Goal: Task Accomplishment & Management: Complete application form

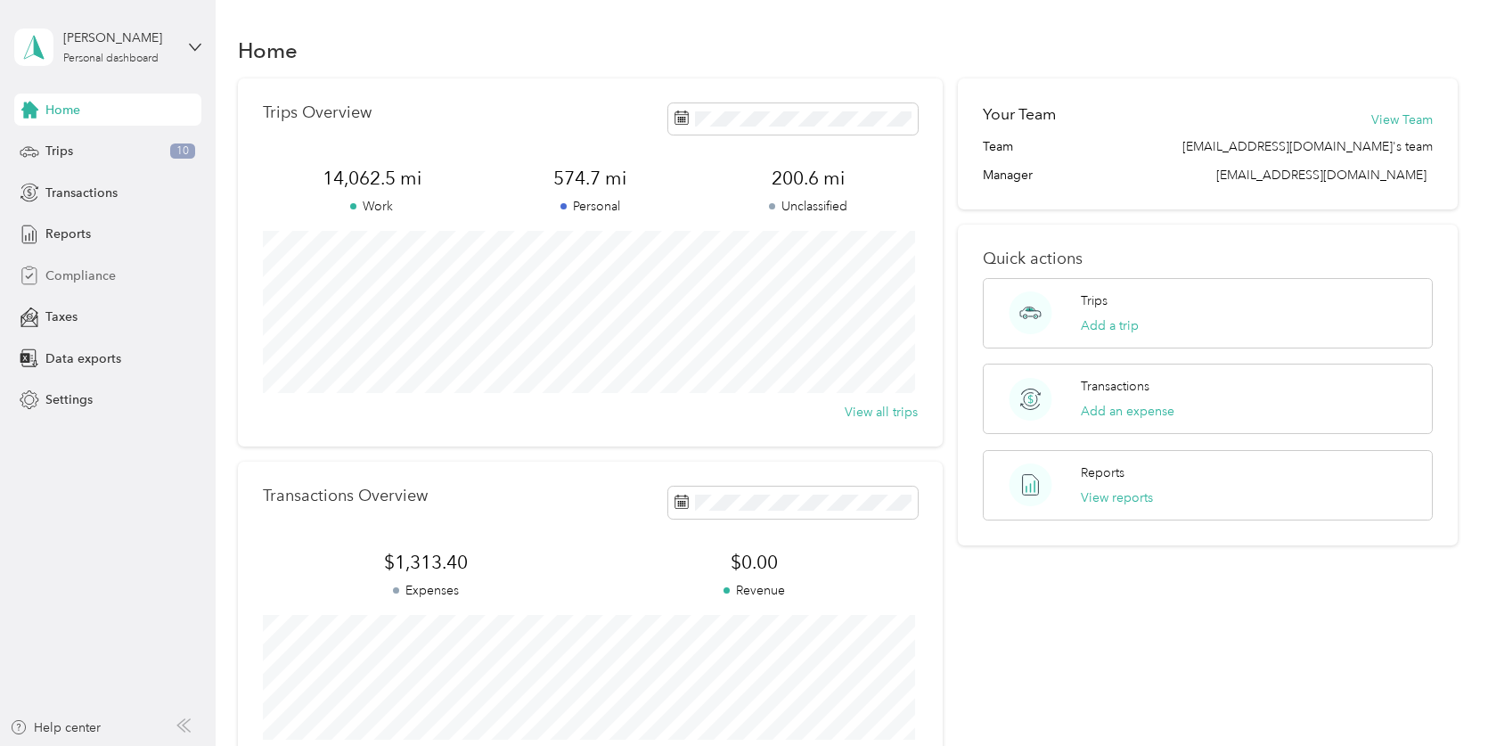
click at [116, 274] on div "Compliance" at bounding box center [107, 275] width 187 height 32
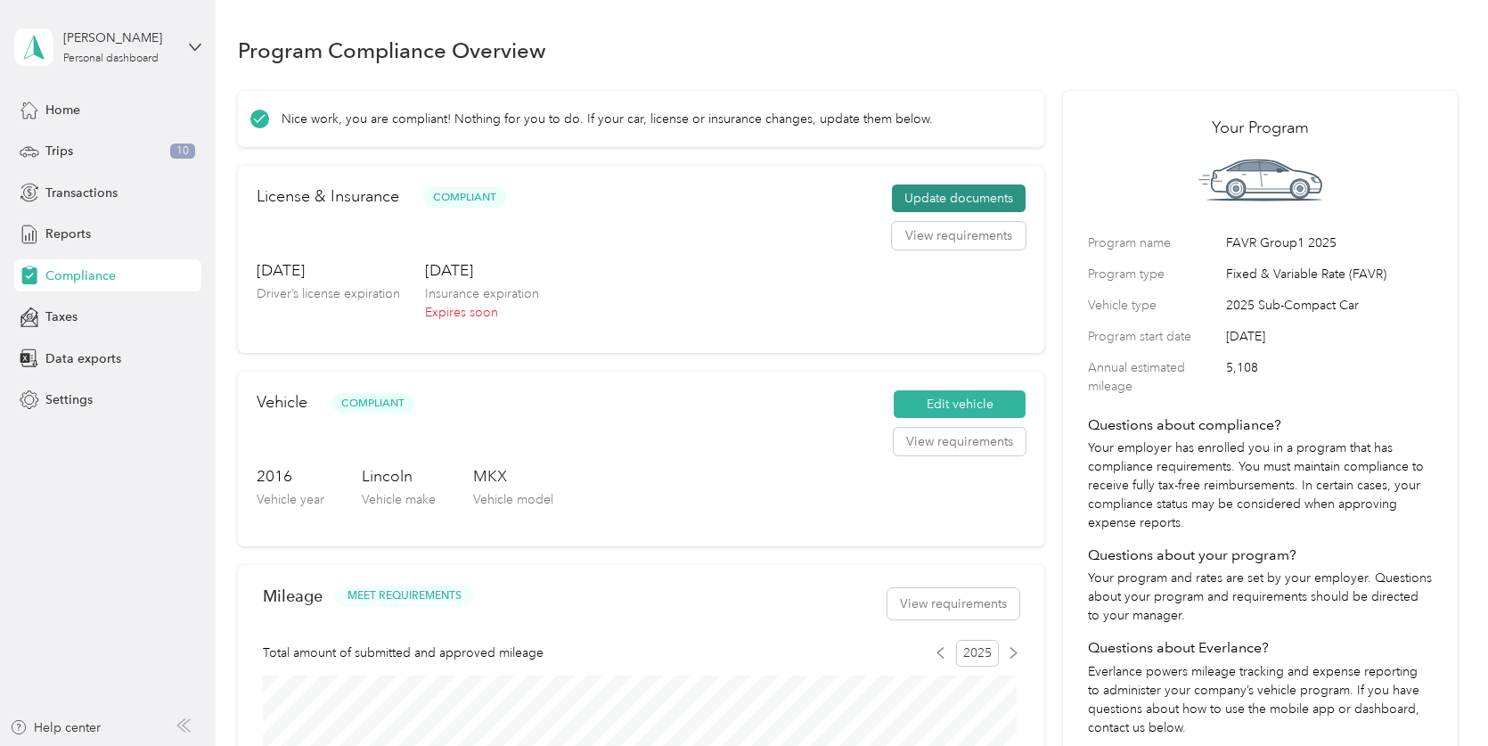
click at [976, 196] on button "Update documents" at bounding box center [959, 198] width 134 height 29
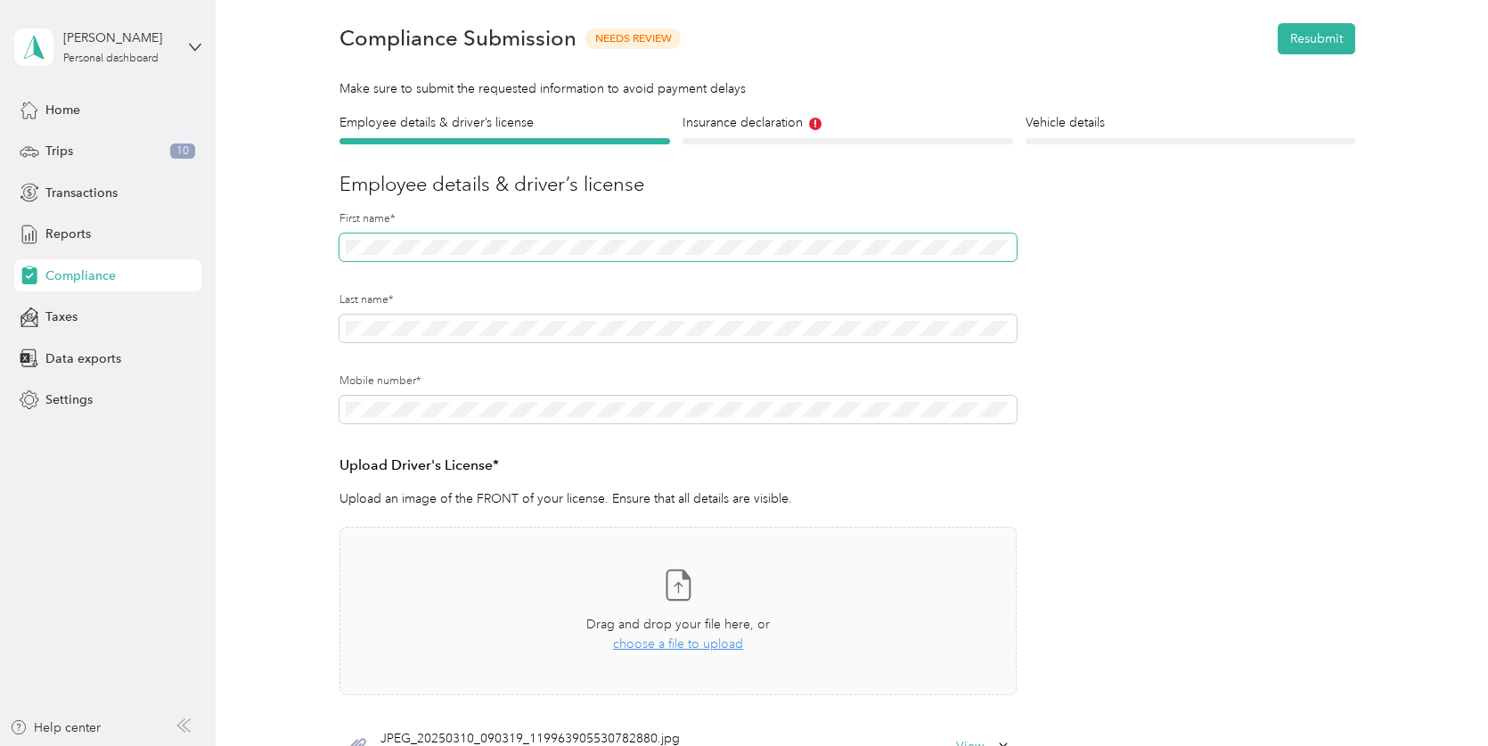
scroll to position [89, 0]
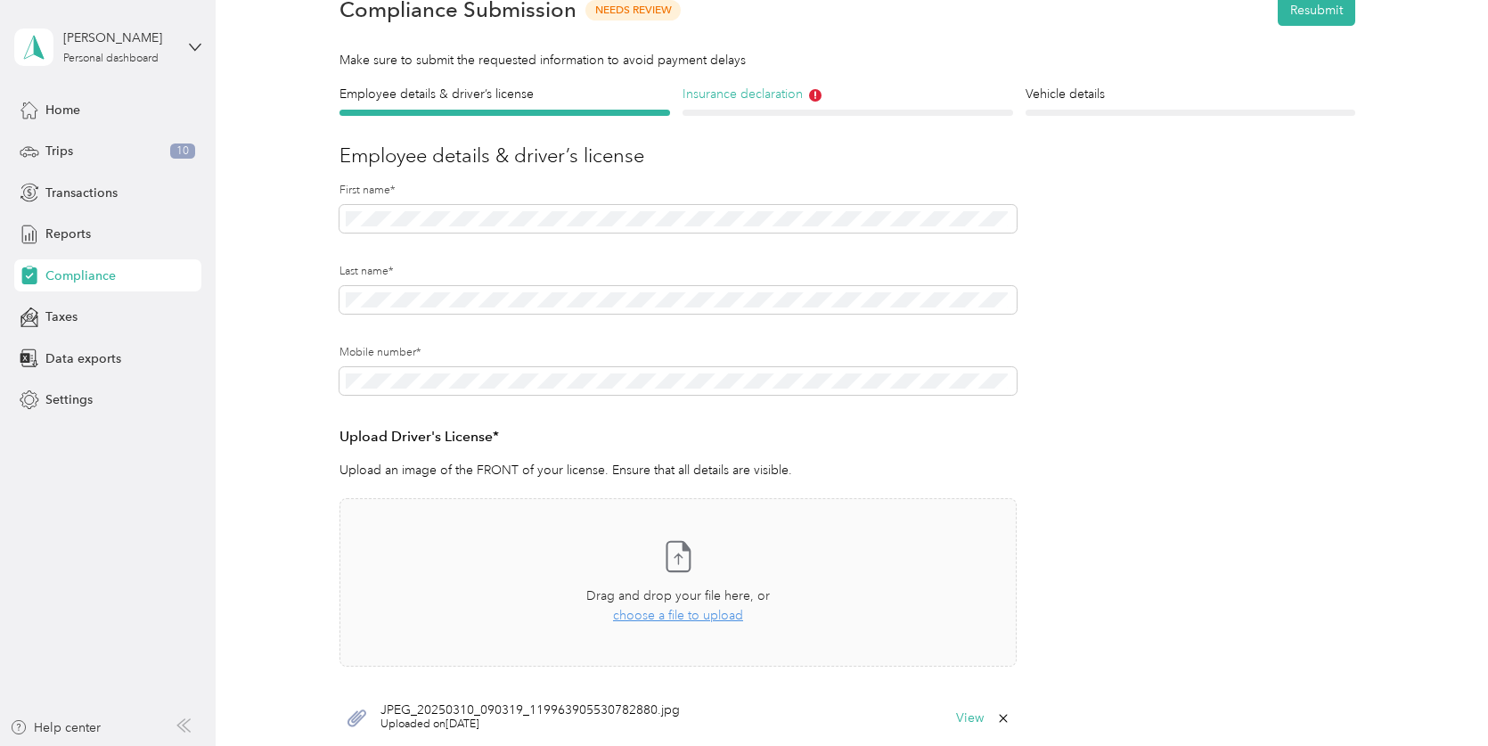
click at [758, 87] on h4 "Insurance declaration" at bounding box center [847, 94] width 331 height 19
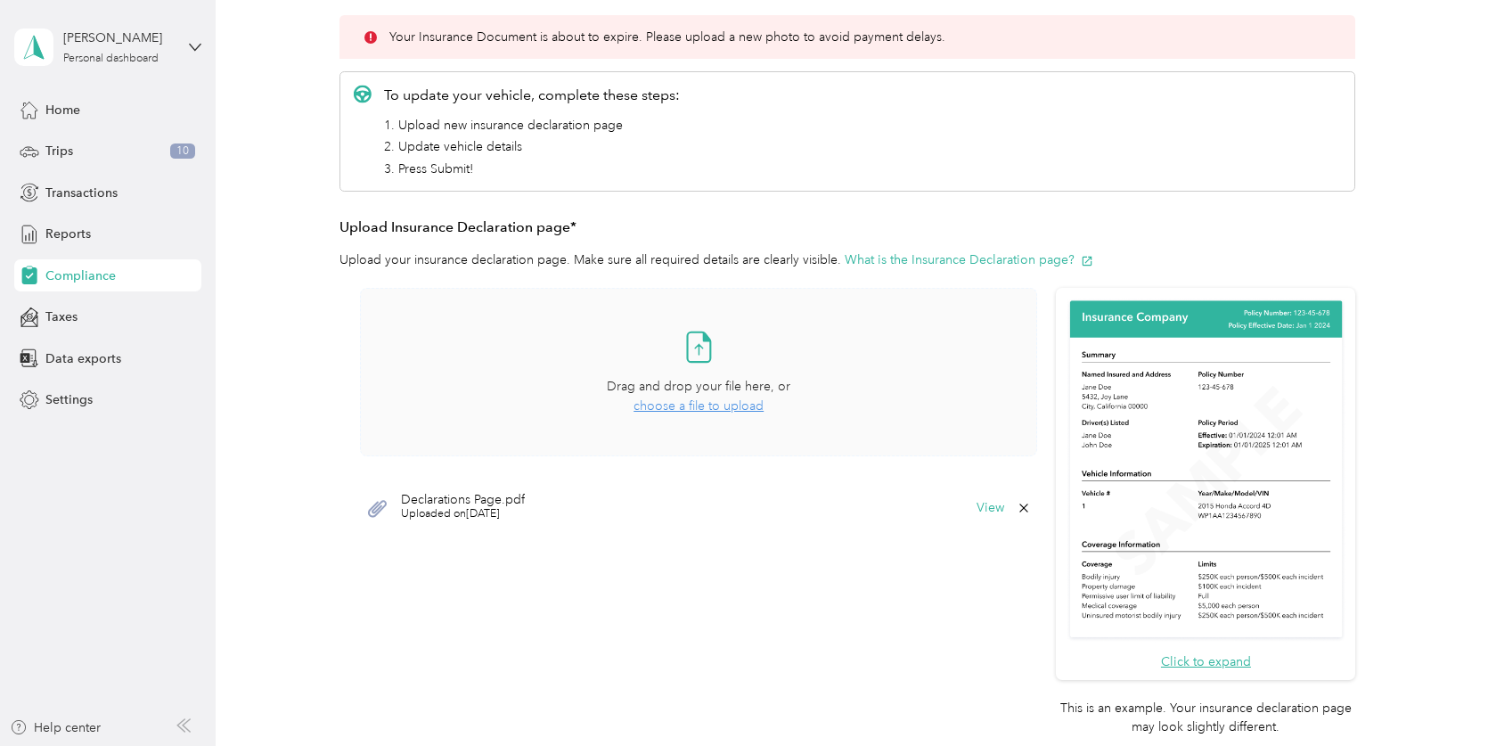
scroll to position [290, 0]
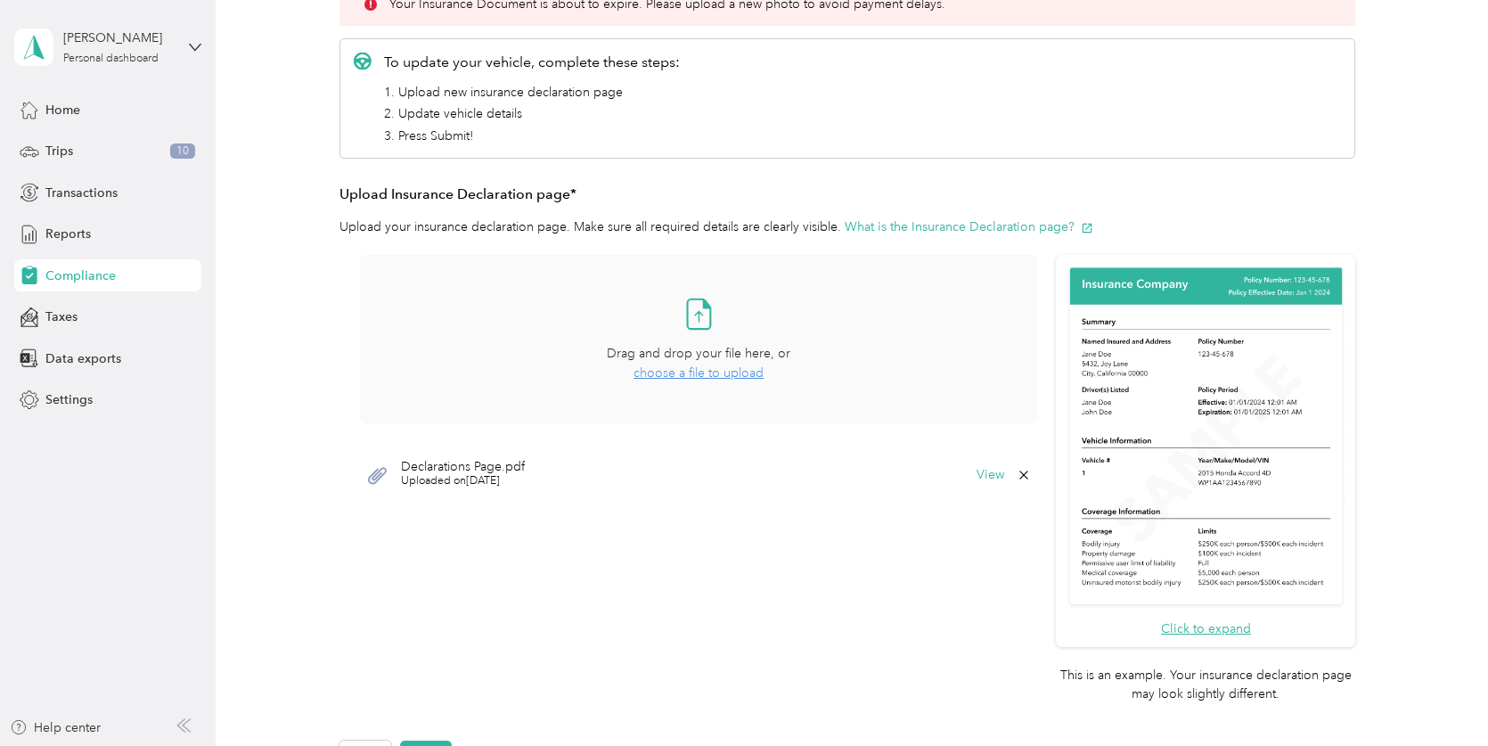
click at [681, 376] on span "choose a file to upload" at bounding box center [698, 372] width 130 height 15
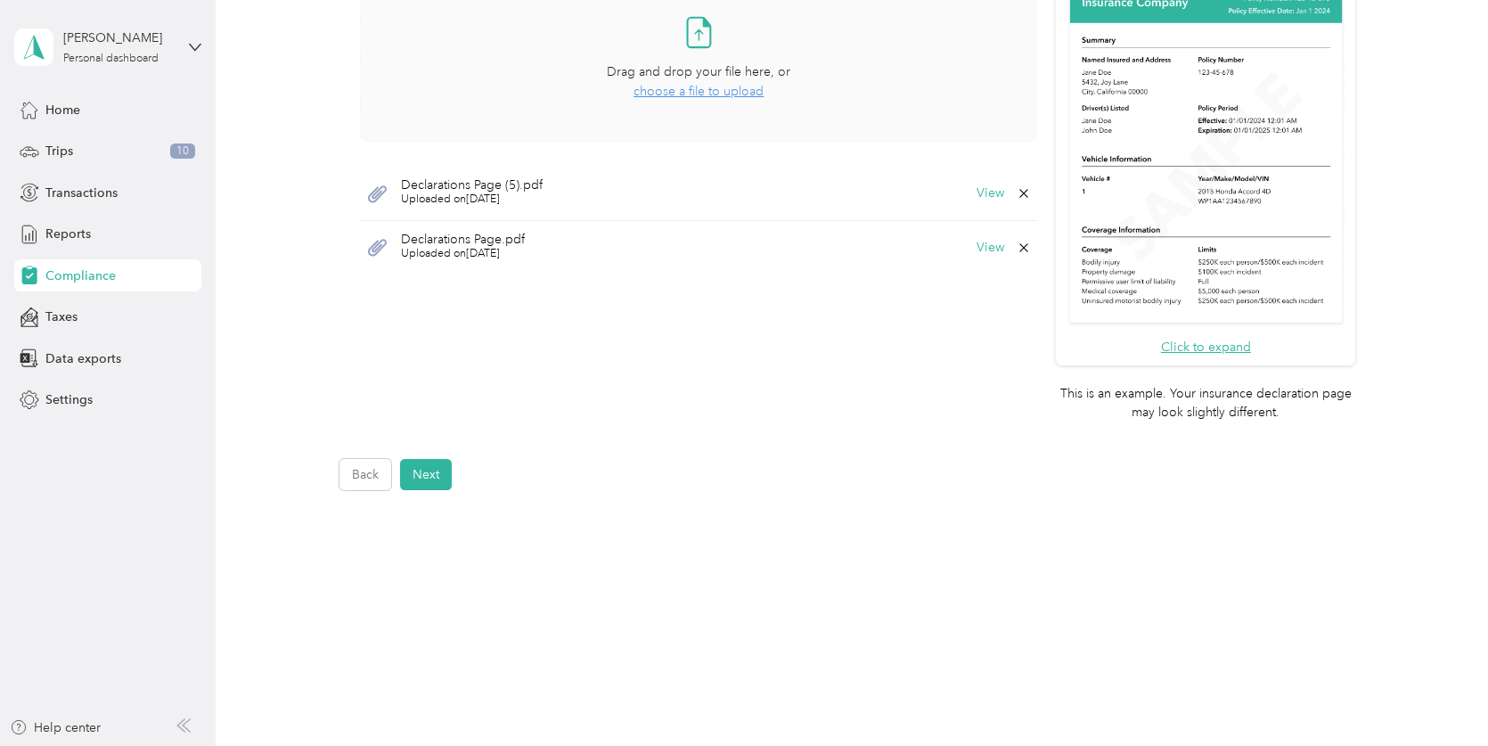
scroll to position [575, 0]
click at [422, 469] on button "Next" at bounding box center [426, 470] width 52 height 31
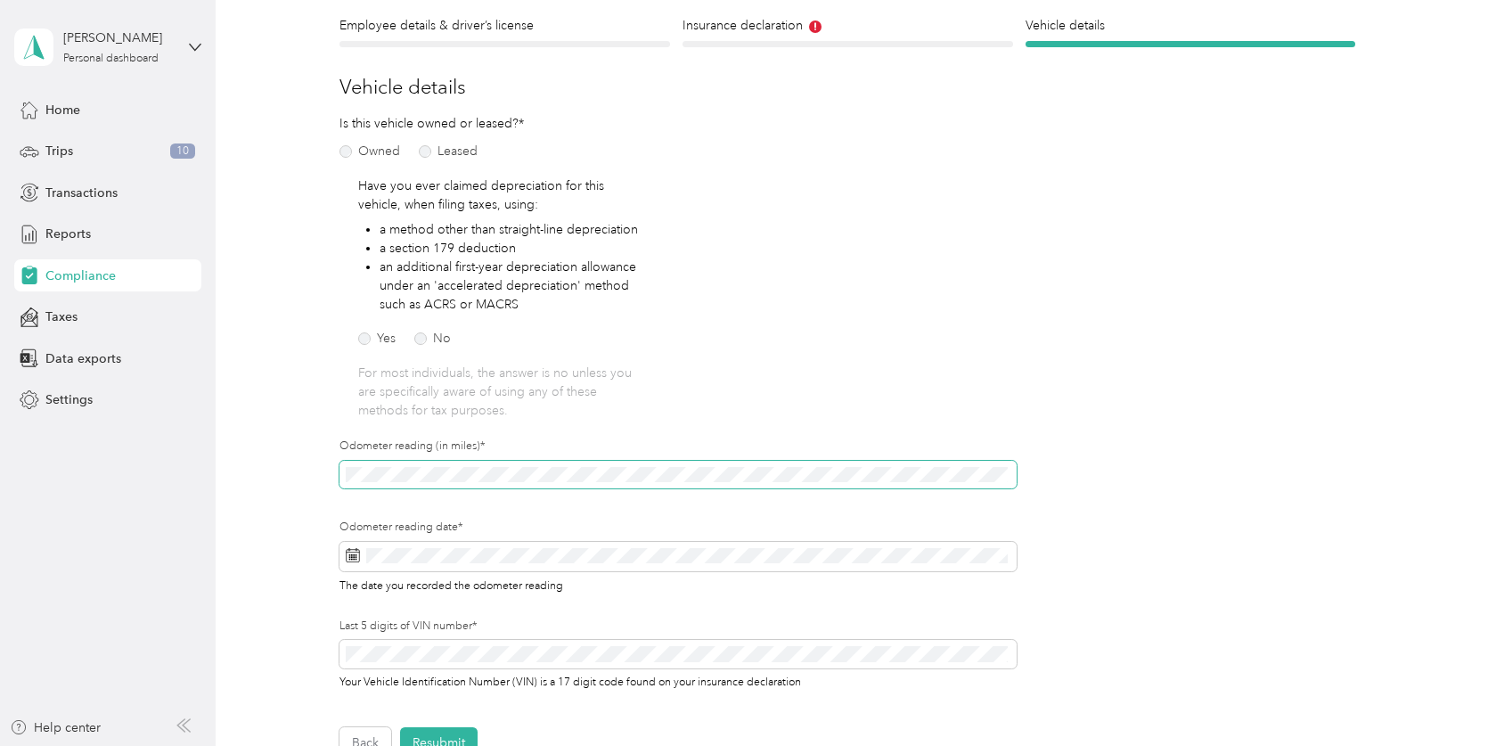
scroll to position [200, 0]
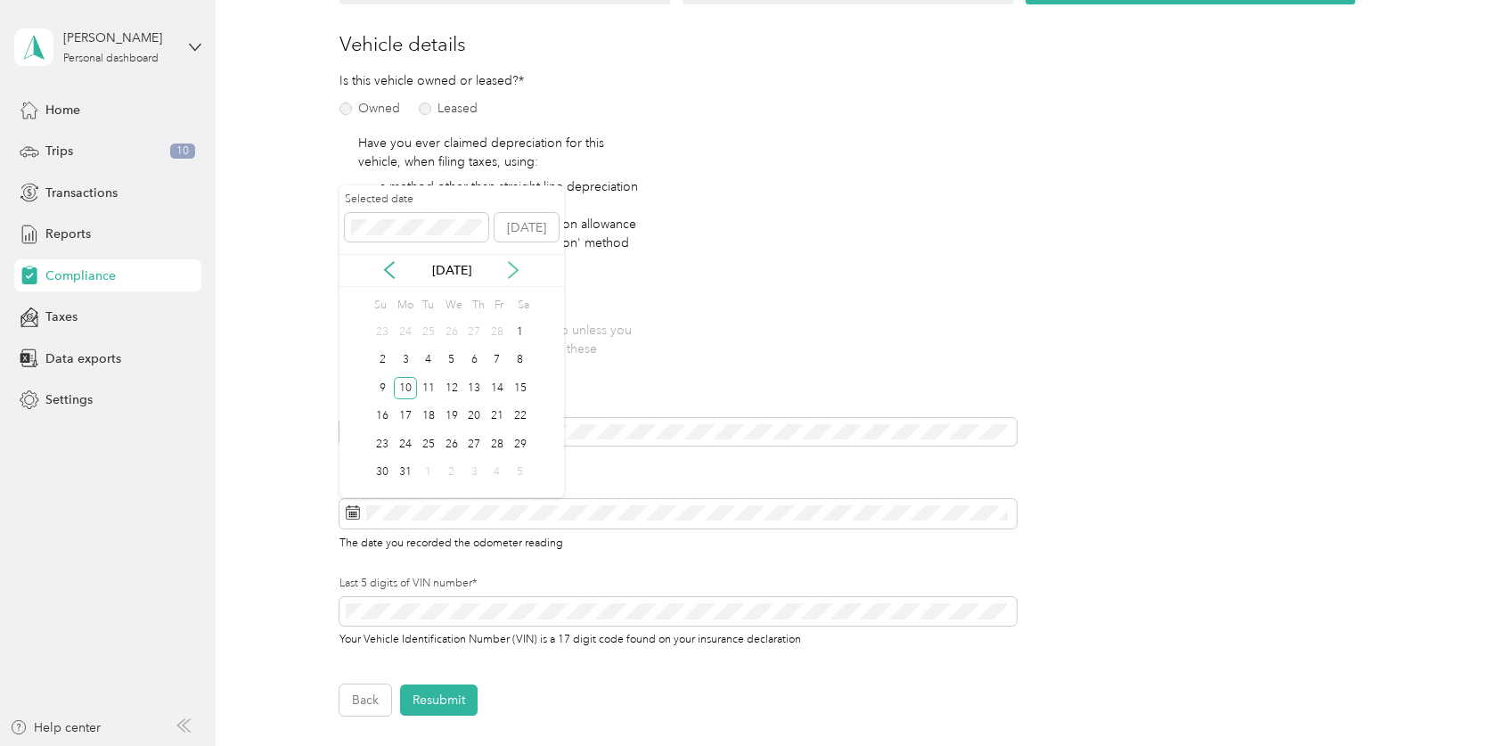
click at [521, 271] on icon at bounding box center [513, 270] width 18 height 18
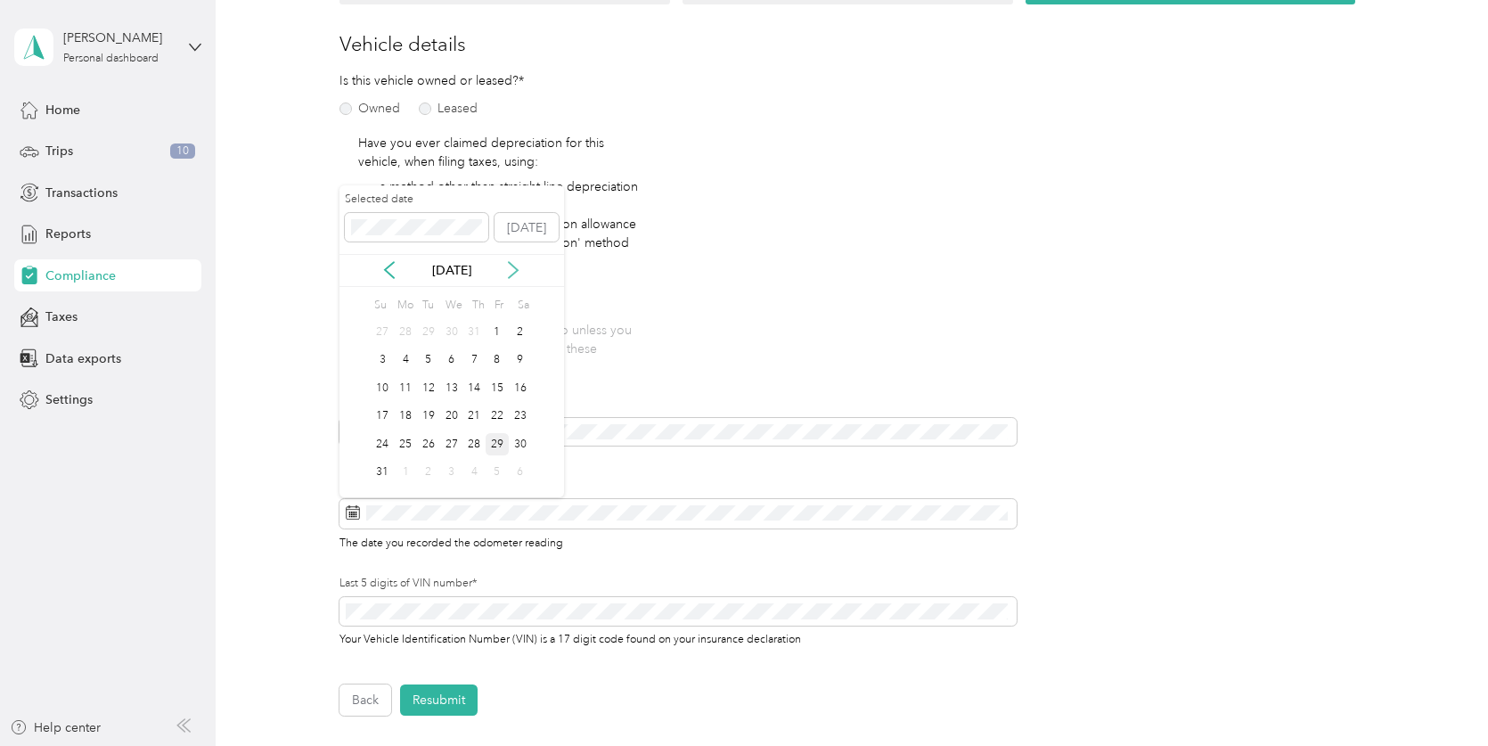
click at [522, 271] on icon at bounding box center [513, 270] width 18 height 18
click at [392, 266] on icon at bounding box center [389, 270] width 18 height 18
click at [488, 445] on div "29" at bounding box center [497, 444] width 23 height 22
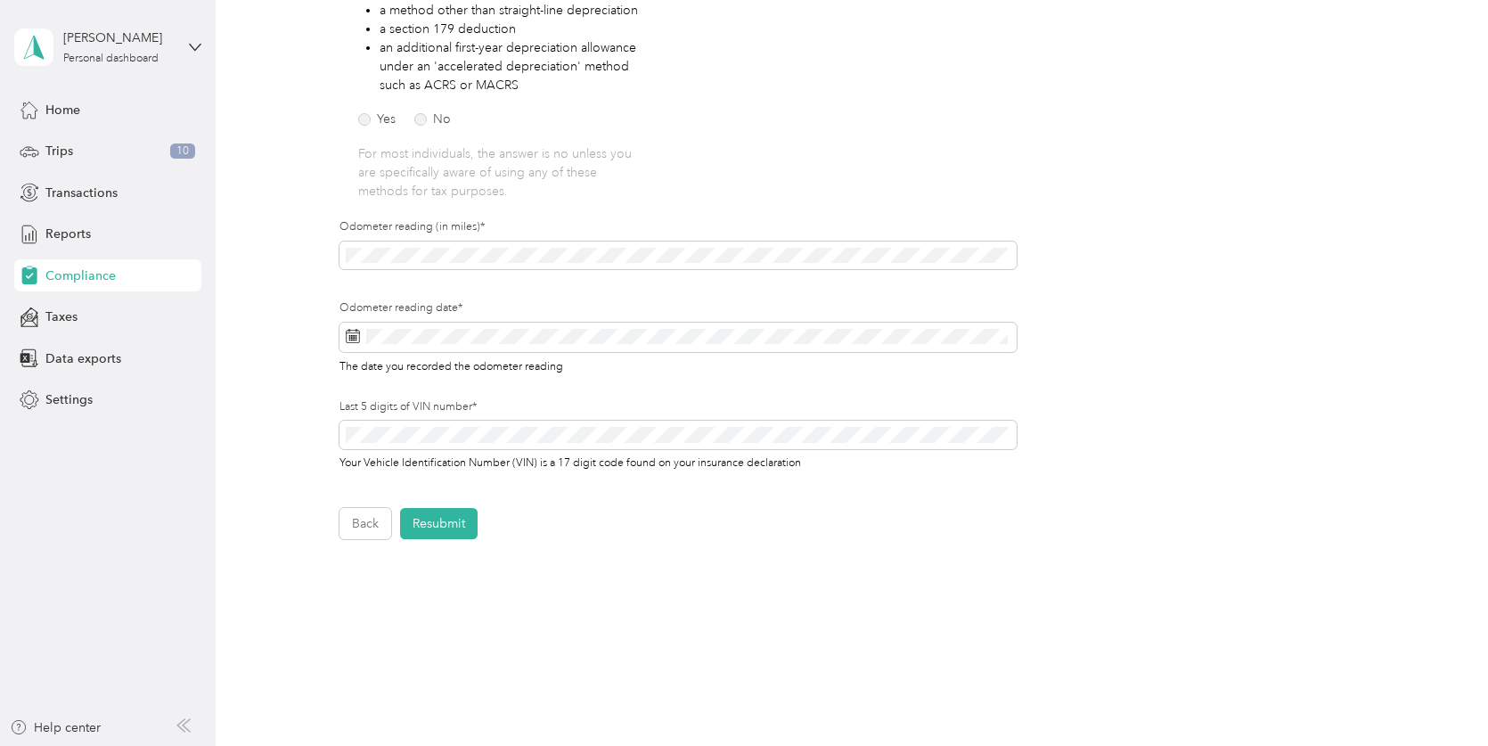
scroll to position [379, 0]
click at [438, 525] on button "Resubmit" at bounding box center [439, 521] width 78 height 31
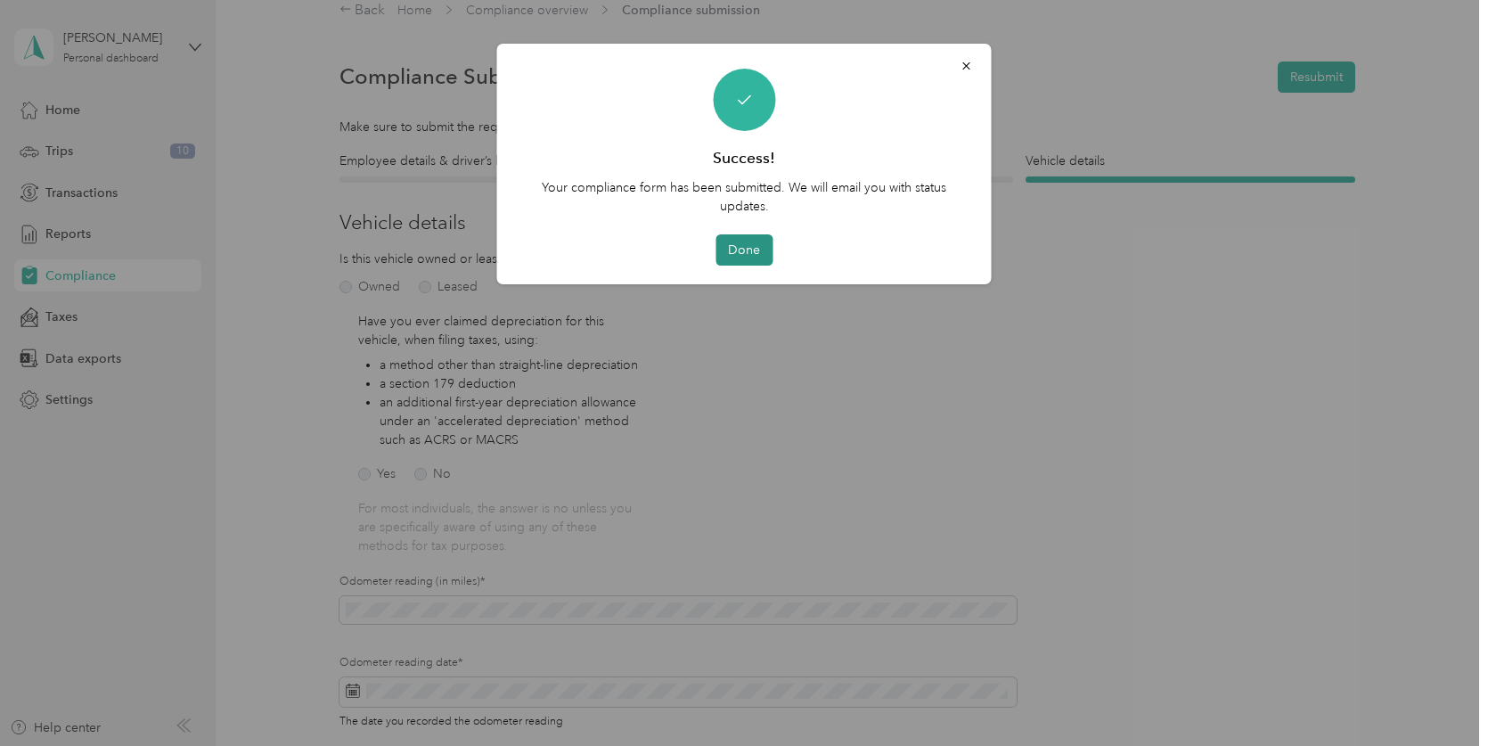
click at [747, 254] on button "Done" at bounding box center [743, 249] width 57 height 31
